Goal: Information Seeking & Learning: Learn about a topic

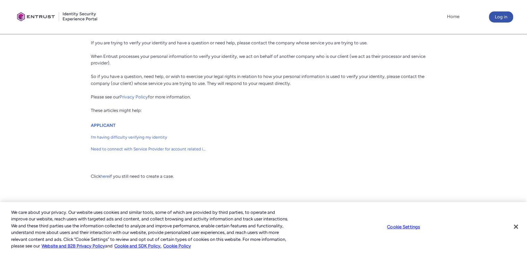
scroll to position [142, 0]
click at [107, 176] on link "here" at bounding box center [104, 175] width 9 height 5
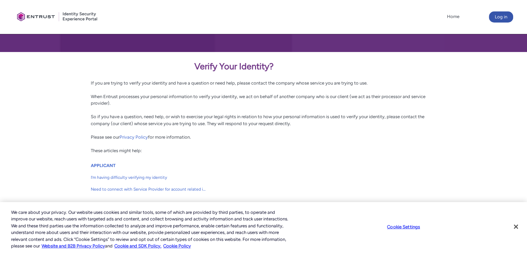
scroll to position [113, 0]
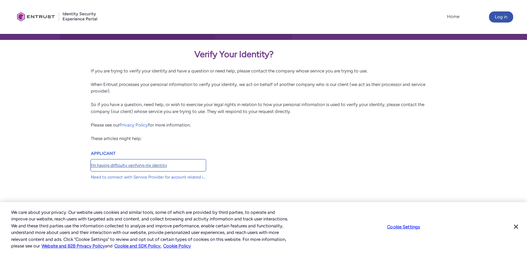
click at [122, 169] on link "I’m having difficulty verifying my identity" at bounding box center [148, 165] width 115 height 12
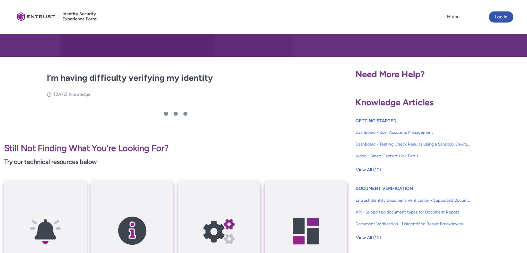
scroll to position [104, 0]
